Goal: Understand process/instructions

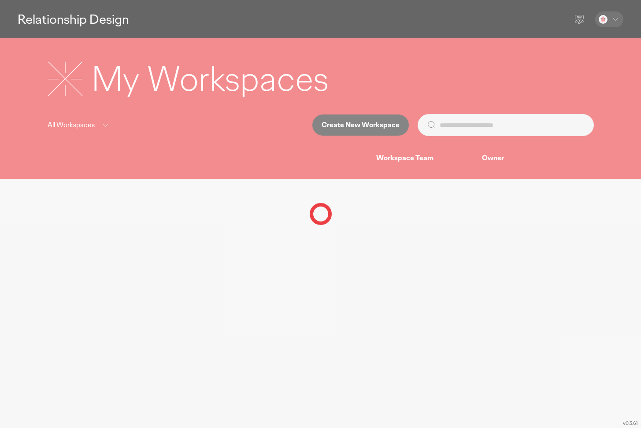
click at [616, 21] on div at bounding box center [320, 214] width 641 height 428
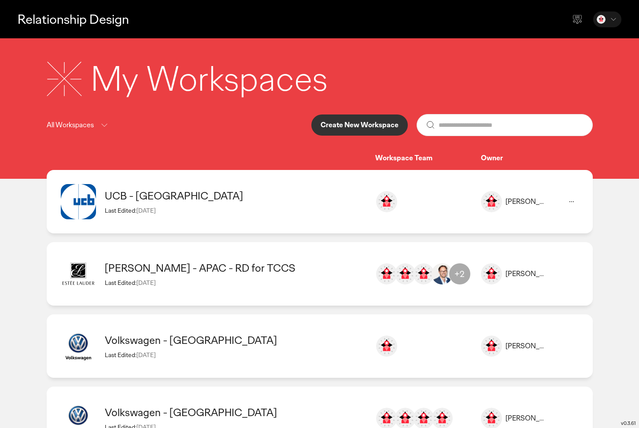
click at [132, 193] on div "UCB - [GEOGRAPHIC_DATA]" at bounding box center [236, 196] width 262 height 14
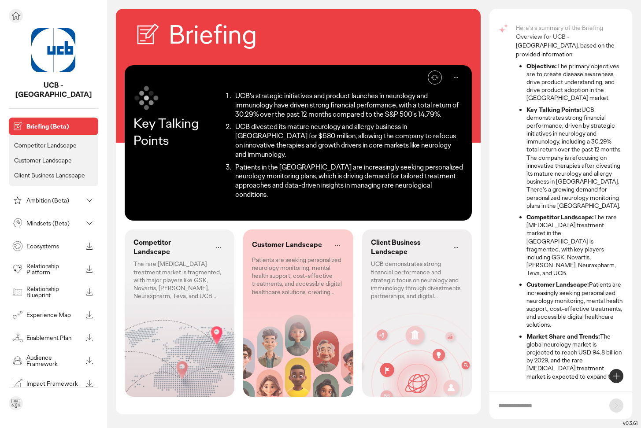
click at [48, 196] on div "Ambition (Beta)" at bounding box center [47, 200] width 72 height 14
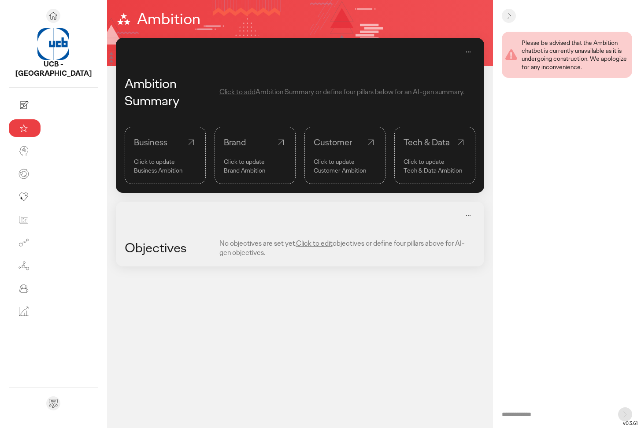
click at [134, 143] on div "Business" at bounding box center [165, 142] width 63 height 12
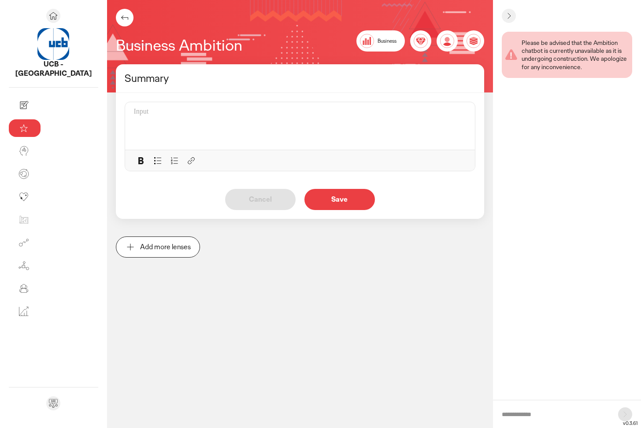
click at [193, 122] on div at bounding box center [303, 125] width 338 height 37
click at [119, 20] on icon at bounding box center [124, 17] width 11 height 11
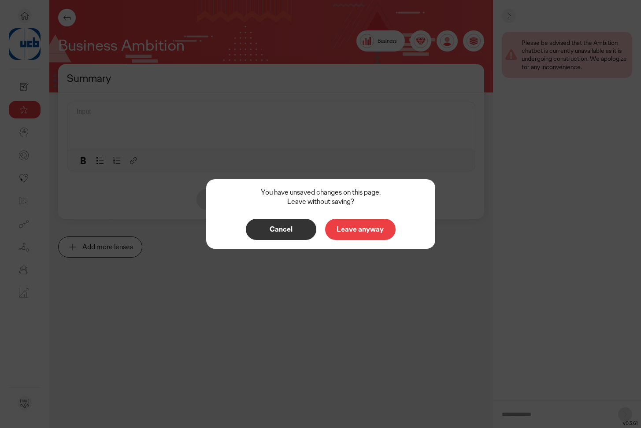
click at [354, 229] on p "Leave anyway" at bounding box center [360, 229] width 52 height 7
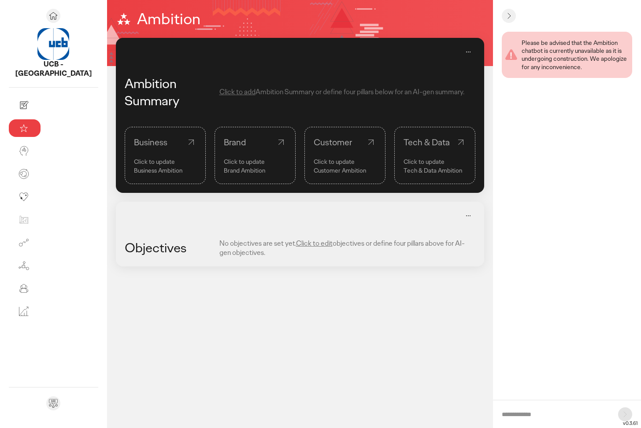
click at [224, 143] on div "Brand" at bounding box center [255, 142] width 63 height 12
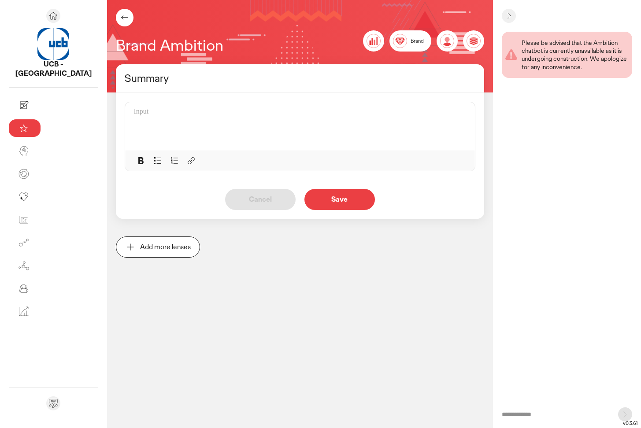
click at [119, 16] on icon at bounding box center [124, 17] width 11 height 11
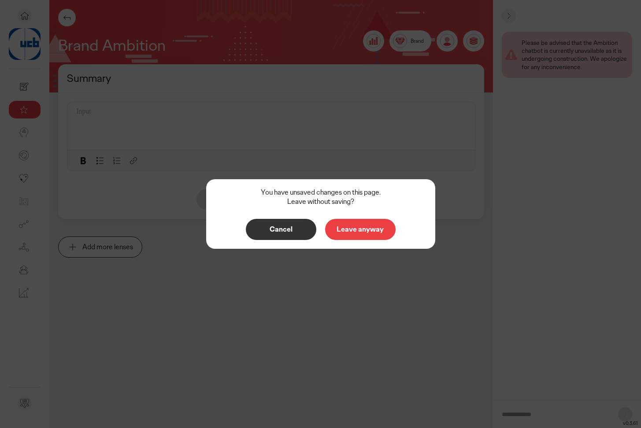
click at [355, 230] on p "Leave anyway" at bounding box center [360, 229] width 52 height 7
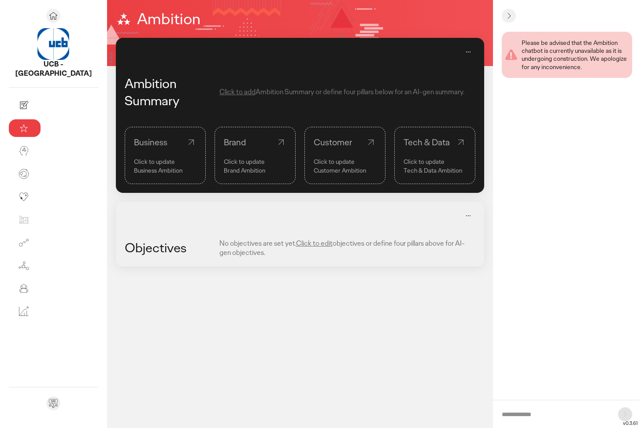
click at [313, 142] on div "Customer" at bounding box center [344, 142] width 63 height 12
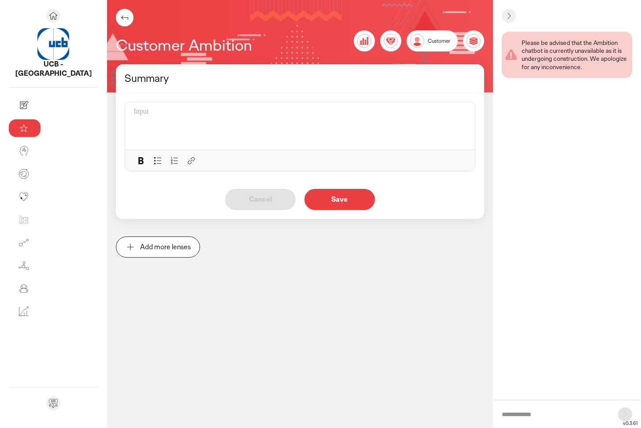
click at [119, 19] on icon at bounding box center [124, 17] width 11 height 11
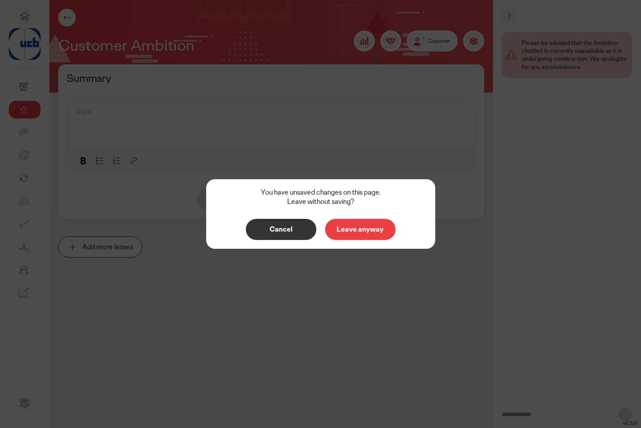
click at [376, 229] on p "Leave anyway" at bounding box center [360, 229] width 52 height 7
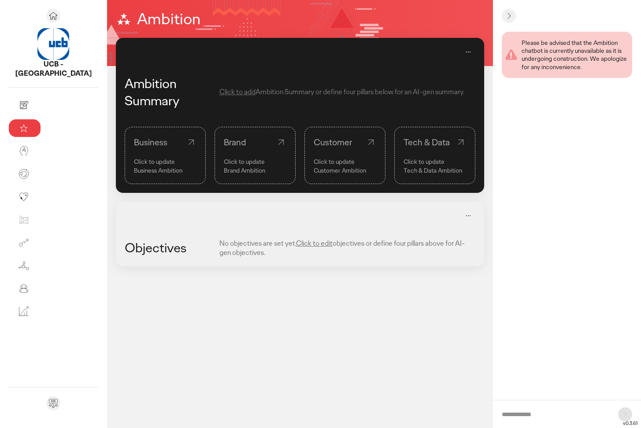
click at [413, 143] on div "Tech & Data" at bounding box center [434, 142] width 63 height 12
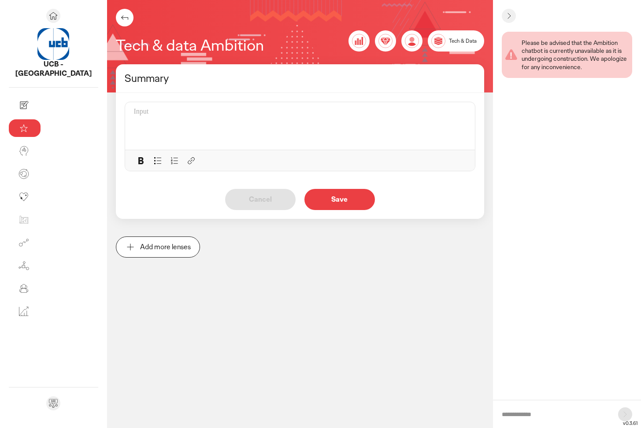
click at [119, 19] on icon at bounding box center [124, 17] width 11 height 11
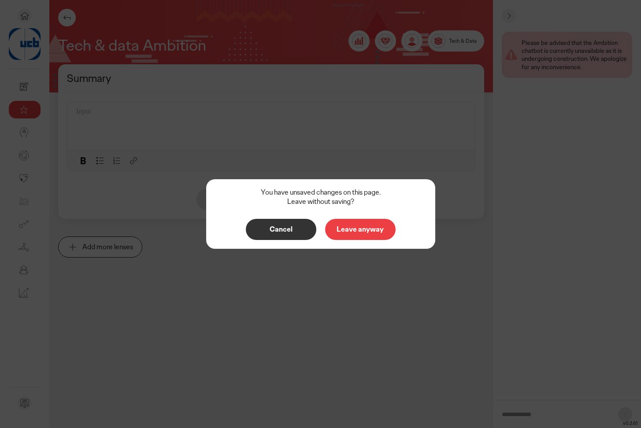
click at [372, 227] on p "Leave anyway" at bounding box center [360, 229] width 52 height 7
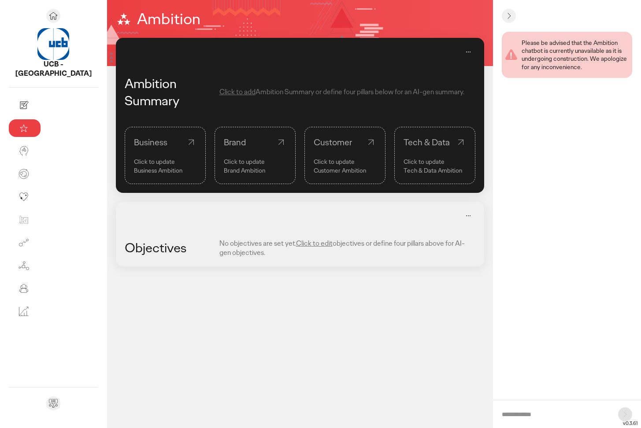
click at [278, 220] on div at bounding box center [300, 216] width 369 height 28
